Goal: Information Seeking & Learning: Find specific page/section

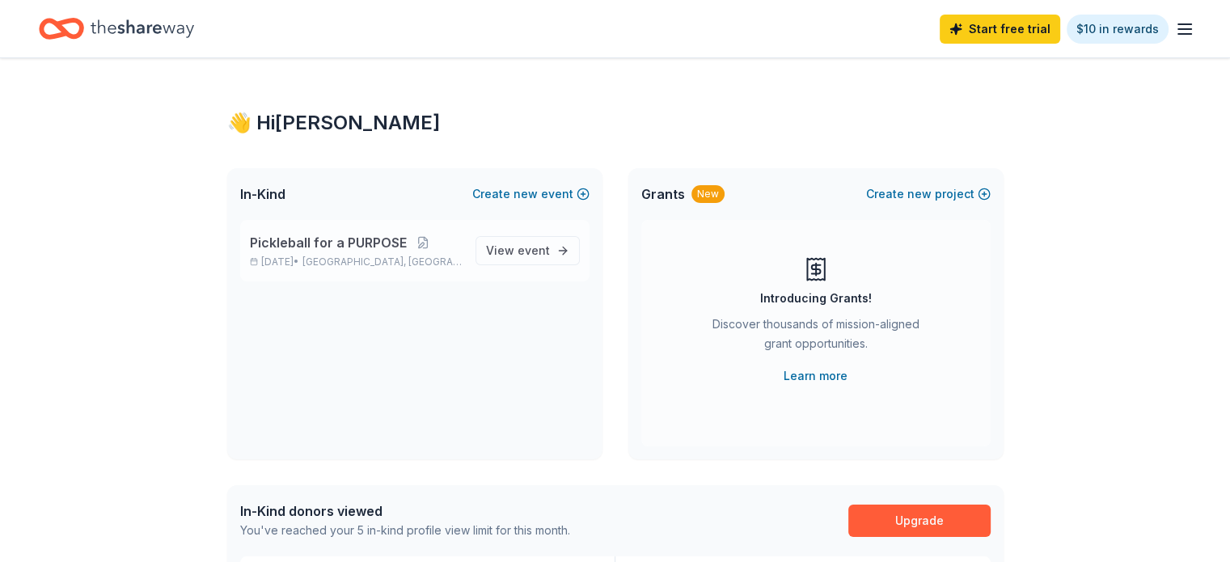
click at [313, 245] on span "Pickleball for a PURPOSE" at bounding box center [328, 242] width 157 height 19
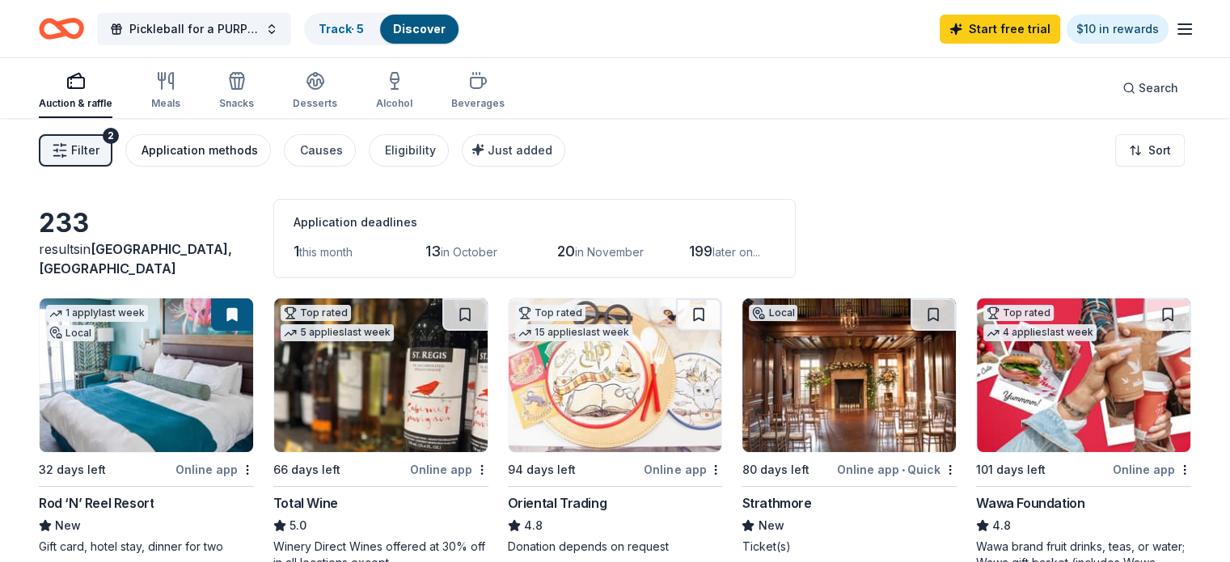
click at [214, 150] on div "Application methods" at bounding box center [200, 150] width 116 height 19
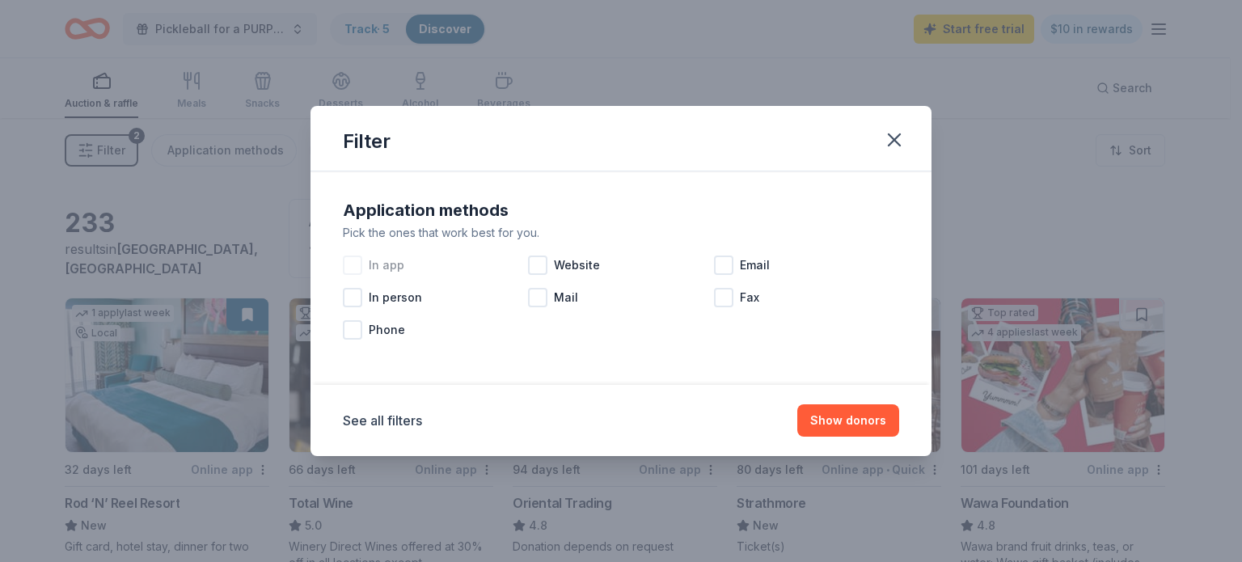
click at [353, 260] on div at bounding box center [352, 265] width 19 height 19
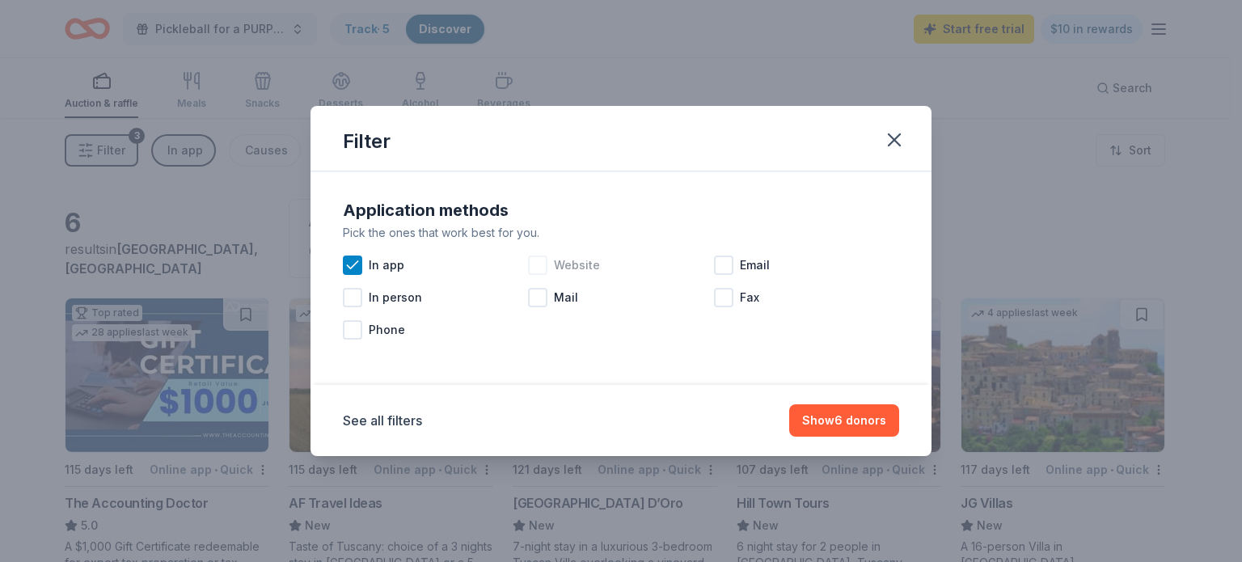
click at [537, 264] on div at bounding box center [537, 265] width 19 height 19
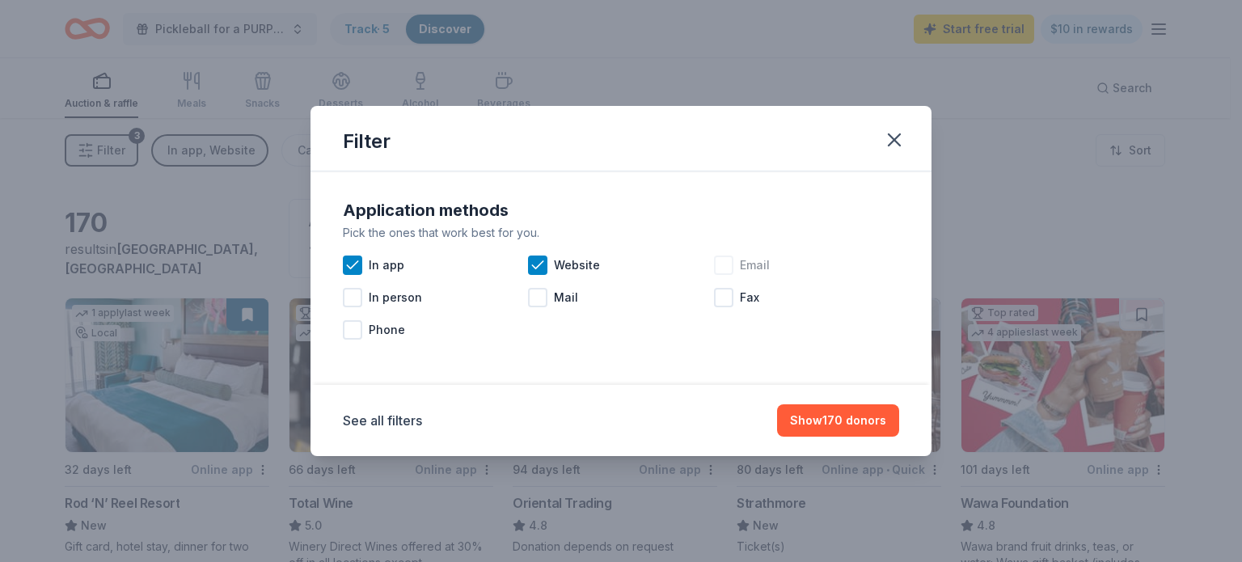
click at [727, 262] on div at bounding box center [723, 265] width 19 height 19
click at [354, 297] on div at bounding box center [352, 297] width 19 height 19
click at [850, 418] on button "Show 228 donors" at bounding box center [837, 420] width 125 height 32
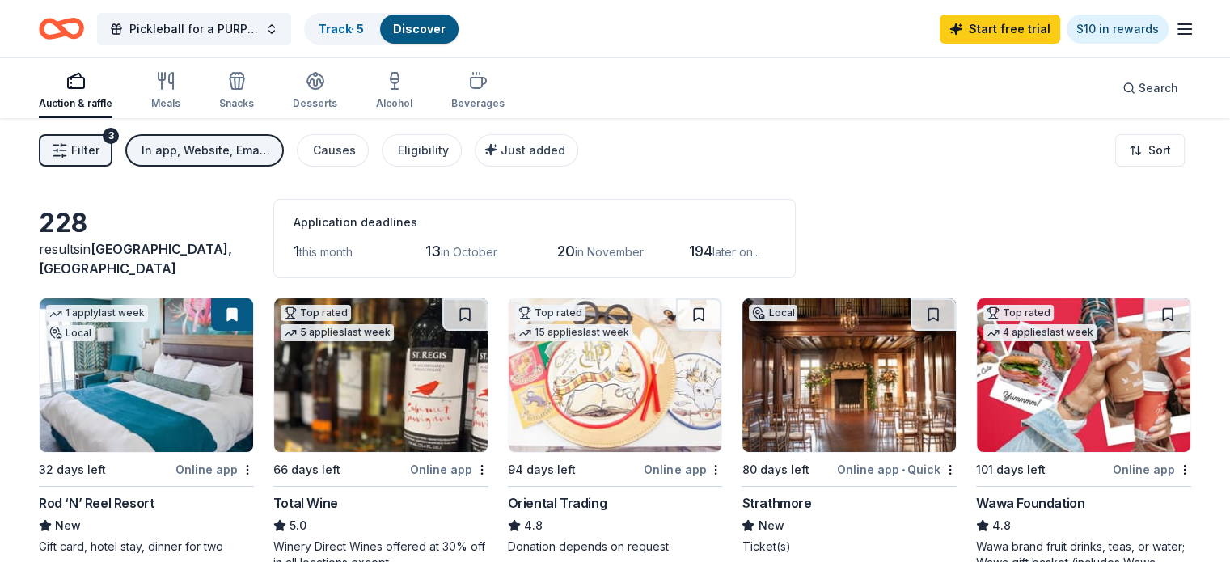
click at [86, 83] on icon "button" at bounding box center [75, 80] width 19 height 19
click at [176, 89] on icon "button" at bounding box center [165, 80] width 19 height 19
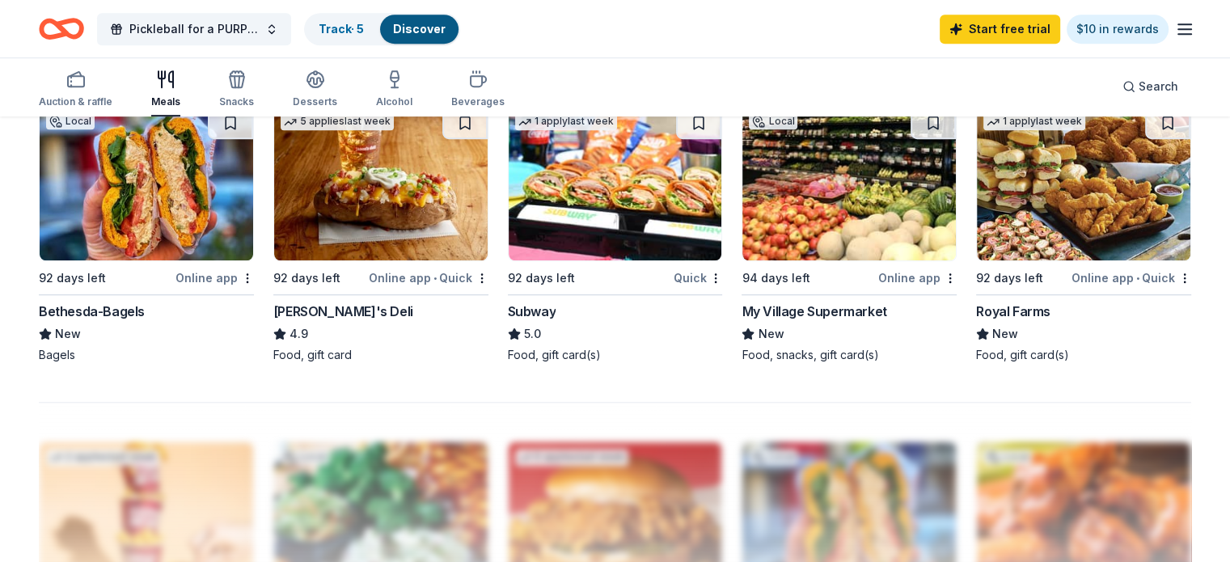
scroll to position [886, 0]
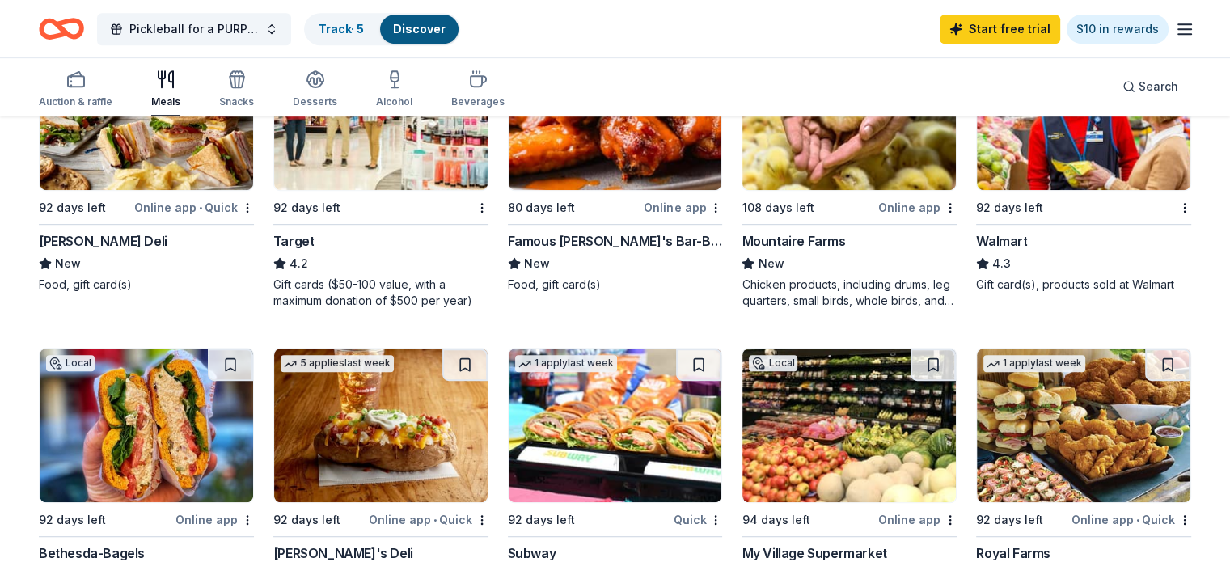
click at [999, 158] on img at bounding box center [1084, 113] width 214 height 154
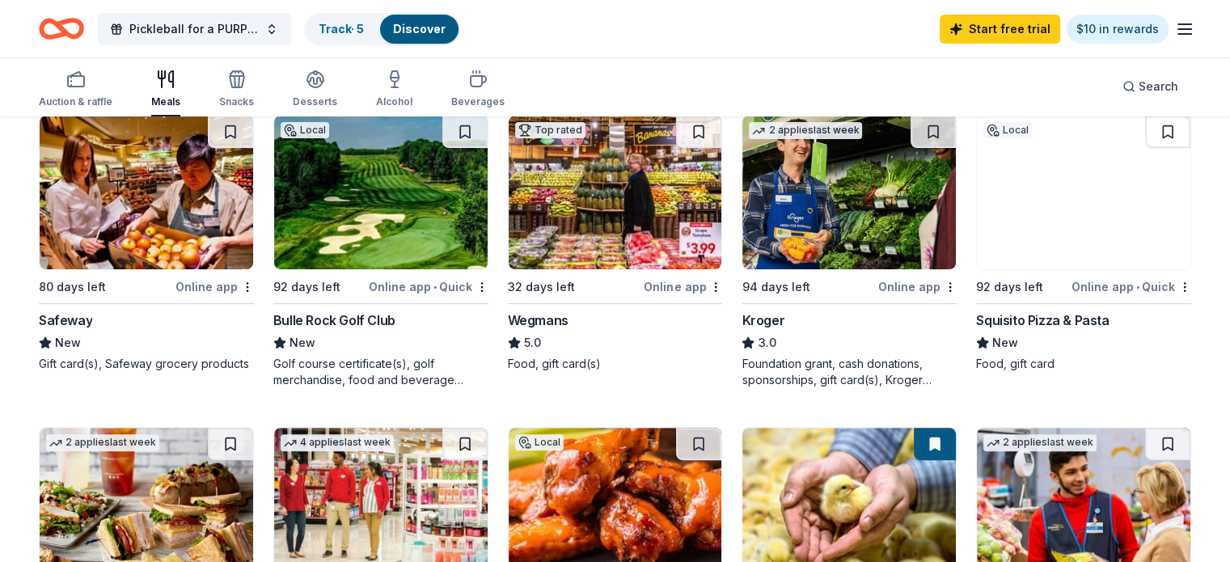
scroll to position [482, 0]
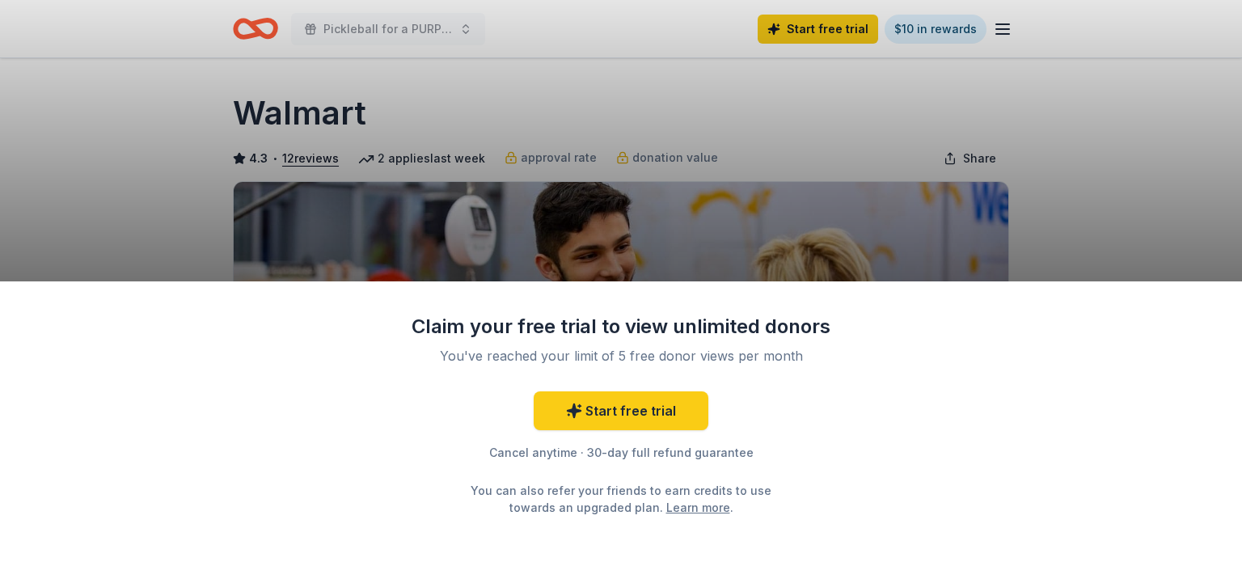
click at [942, 210] on div "Claim your free trial to view unlimited donors You've reached your limit of 5 f…" at bounding box center [621, 281] width 1242 height 562
click at [1055, 104] on div "Claim your free trial to view unlimited donors You've reached your limit of 5 f…" at bounding box center [621, 281] width 1242 height 562
click at [131, 99] on div "Claim your free trial to view unlimited donors You've reached your limit of 5 f…" at bounding box center [621, 281] width 1242 height 562
